Goal: Task Accomplishment & Management: Manage account settings

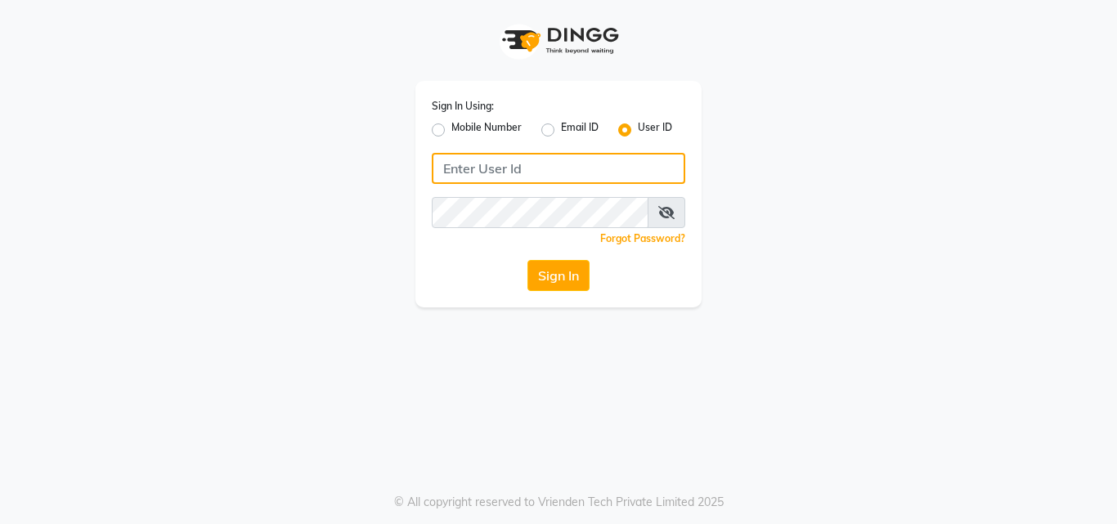
type input "thehaircoach"
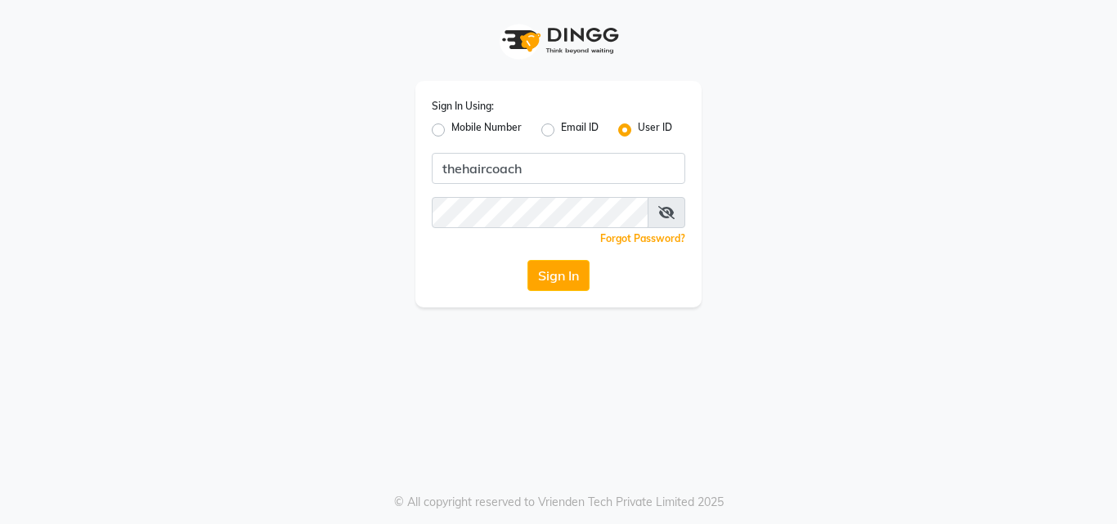
click at [580, 282] on button "Sign In" at bounding box center [558, 275] width 62 height 31
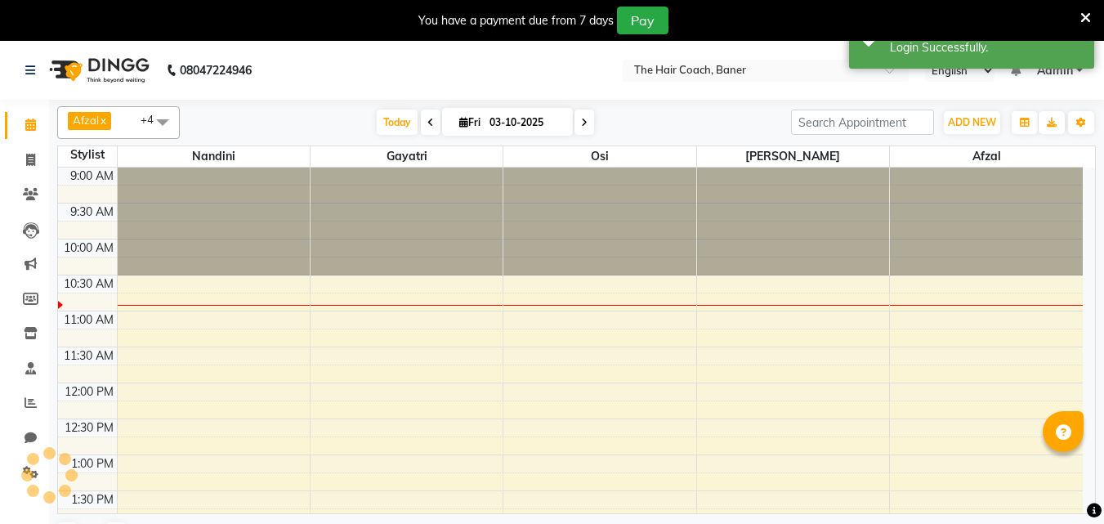
scroll to position [41, 0]
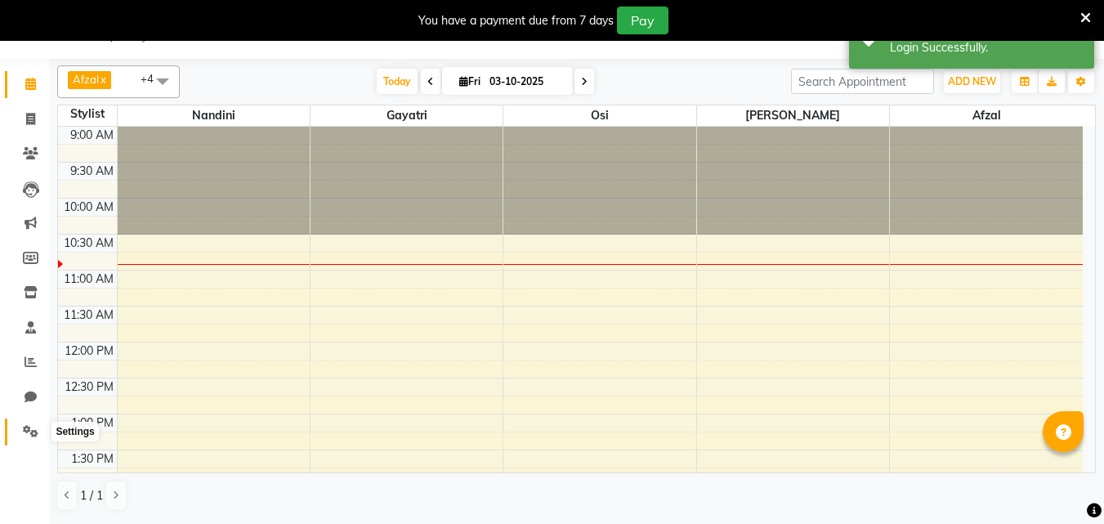
click at [25, 431] on icon at bounding box center [31, 431] width 16 height 12
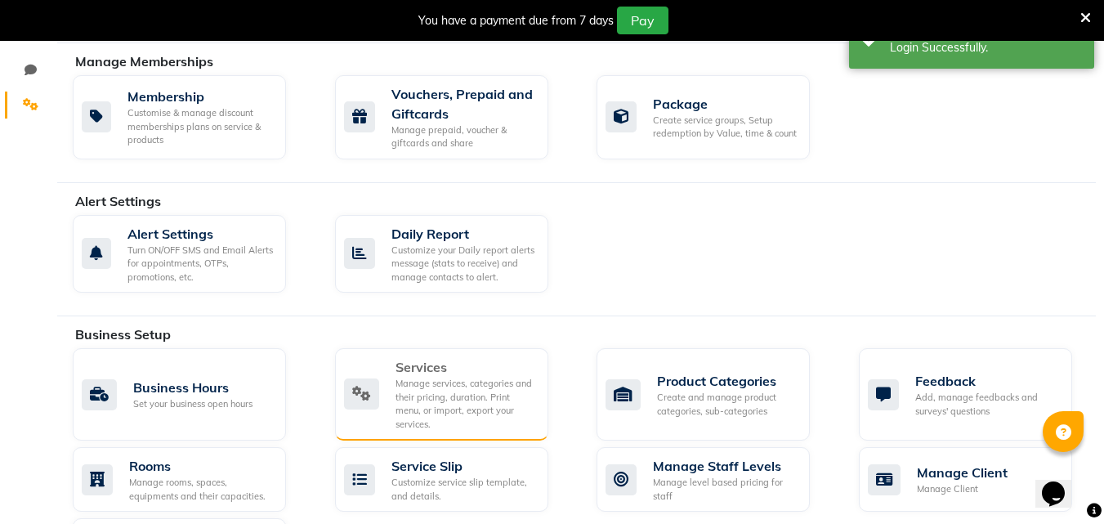
click at [433, 348] on div "Services Manage services, categories and their pricing, duration. Print menu, o…" at bounding box center [441, 394] width 213 height 92
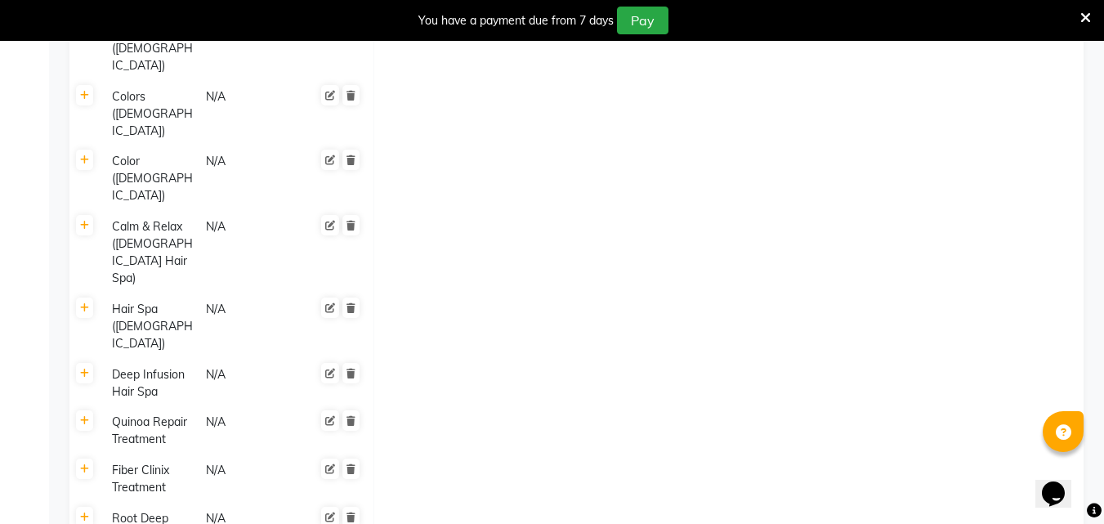
scroll to position [858, 0]
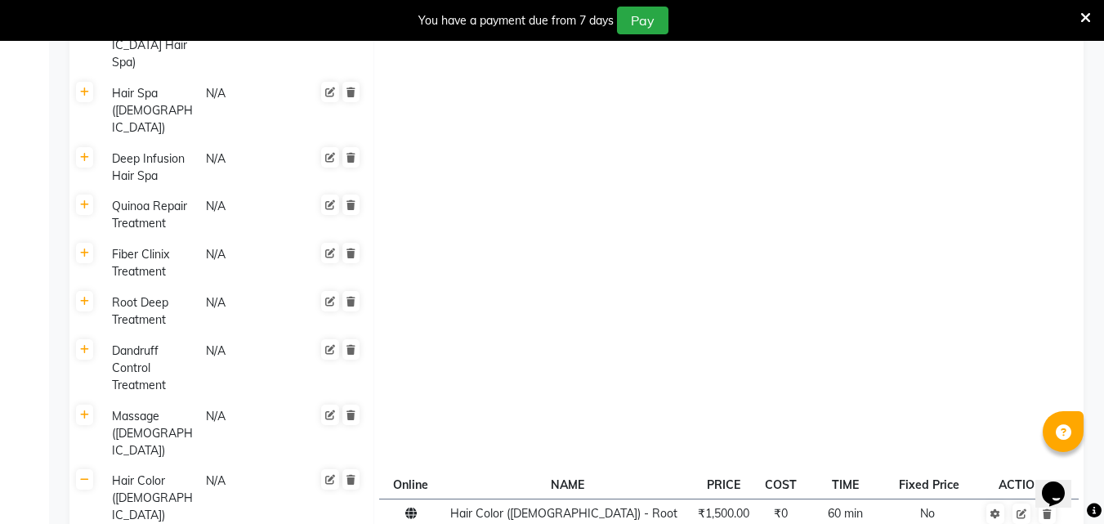
scroll to position [1104, 0]
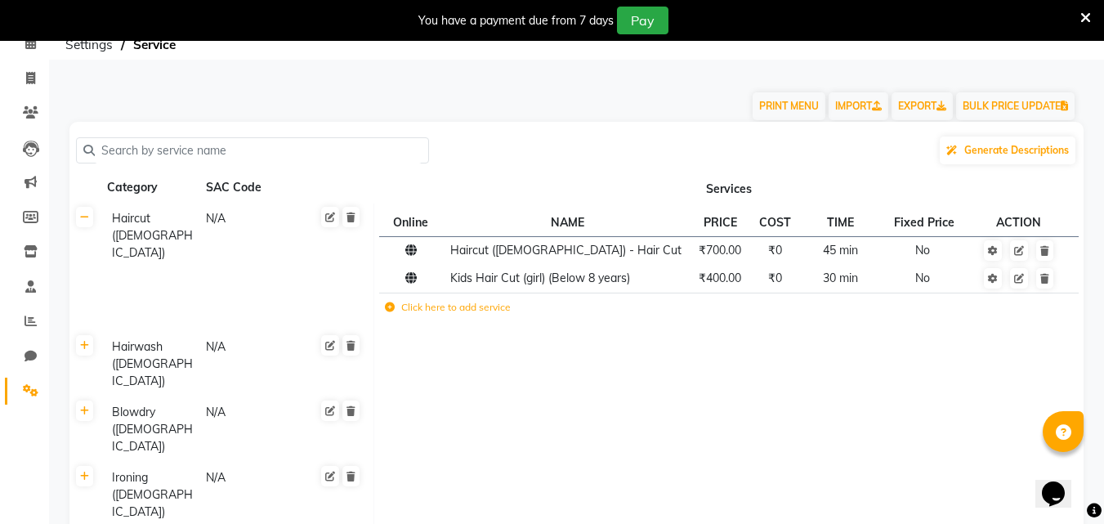
scroll to position [0, 0]
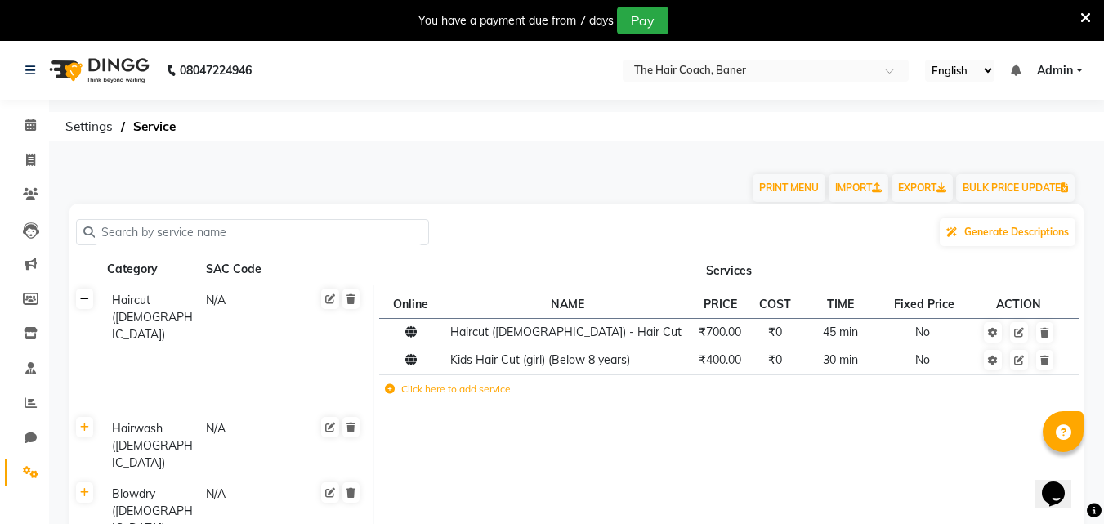
click at [84, 297] on icon at bounding box center [84, 299] width 9 height 10
